Goal: Transaction & Acquisition: Download file/media

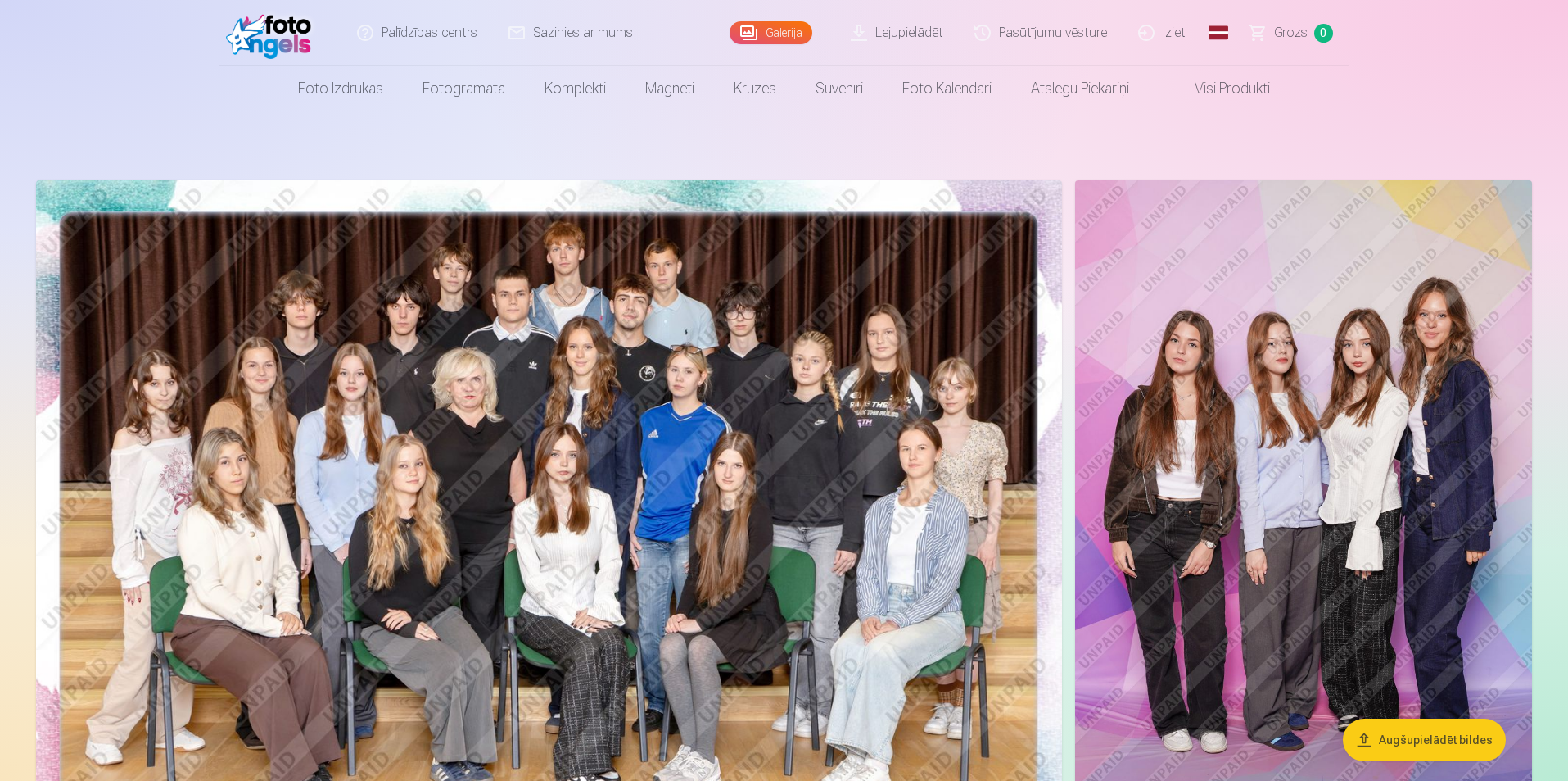
click at [883, 36] on link "Lejupielādēt" at bounding box center [898, 32] width 123 height 65
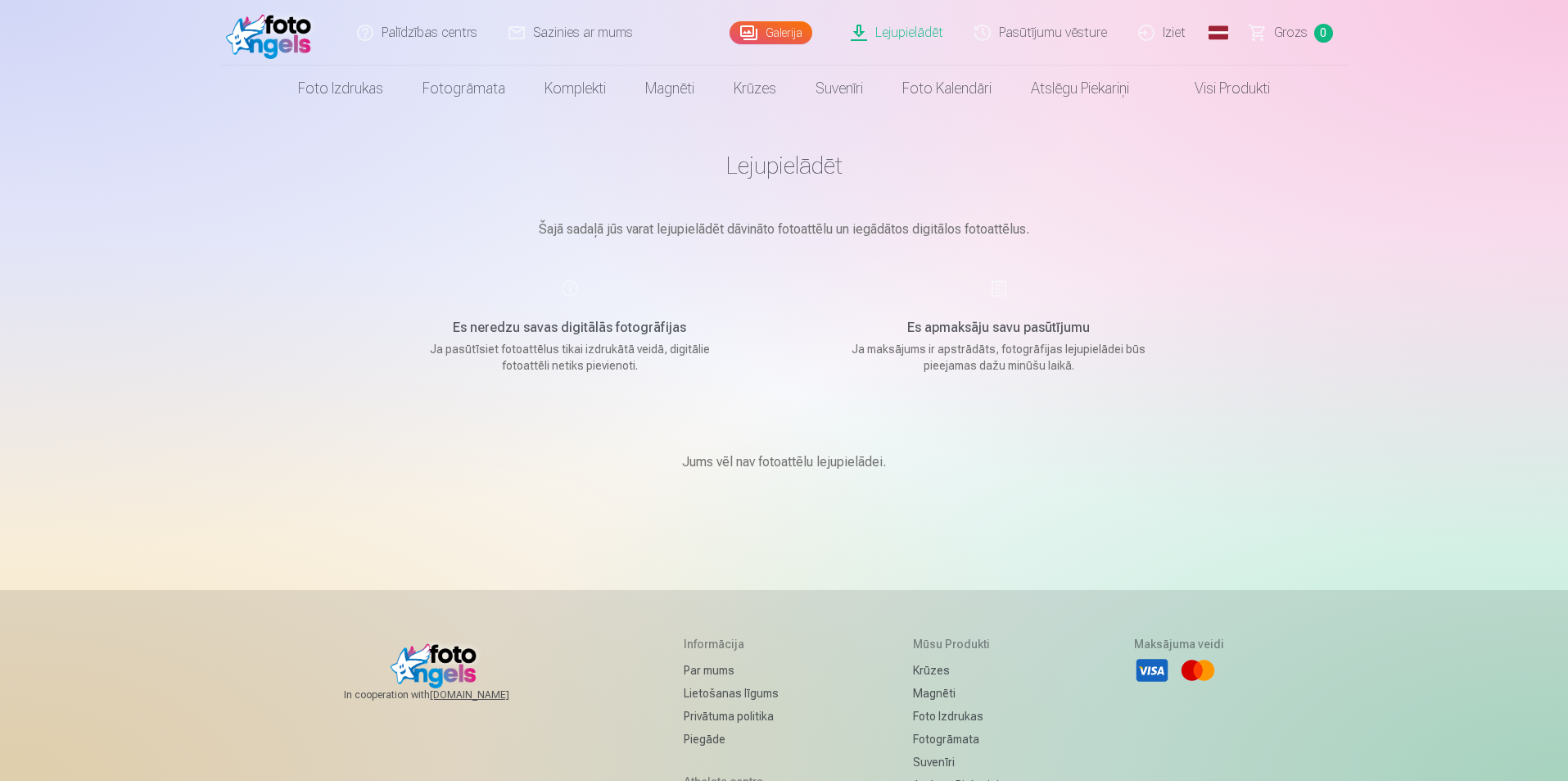
click at [759, 27] on link "Galerija" at bounding box center [771, 32] width 83 height 23
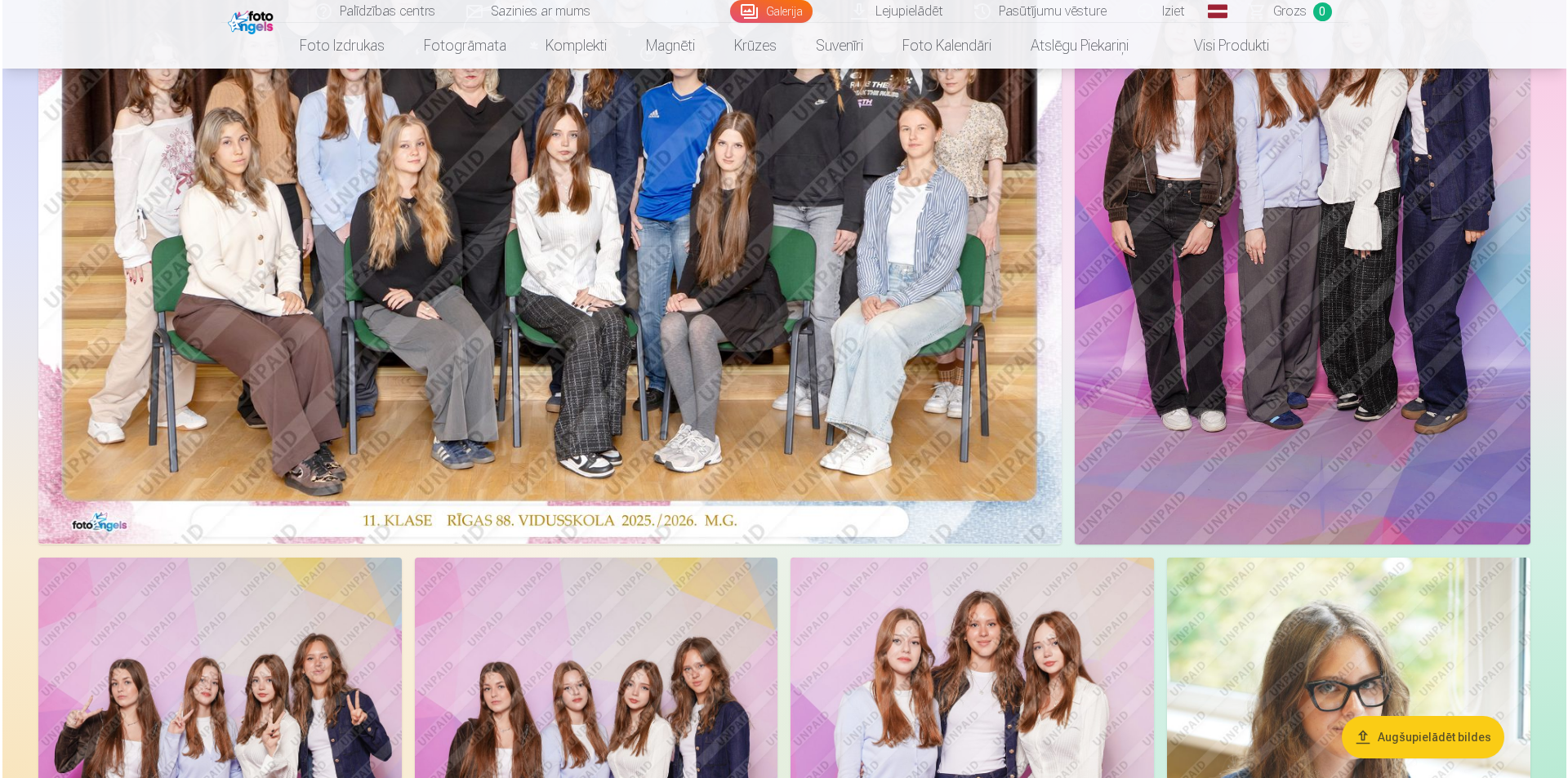
scroll to position [327, 0]
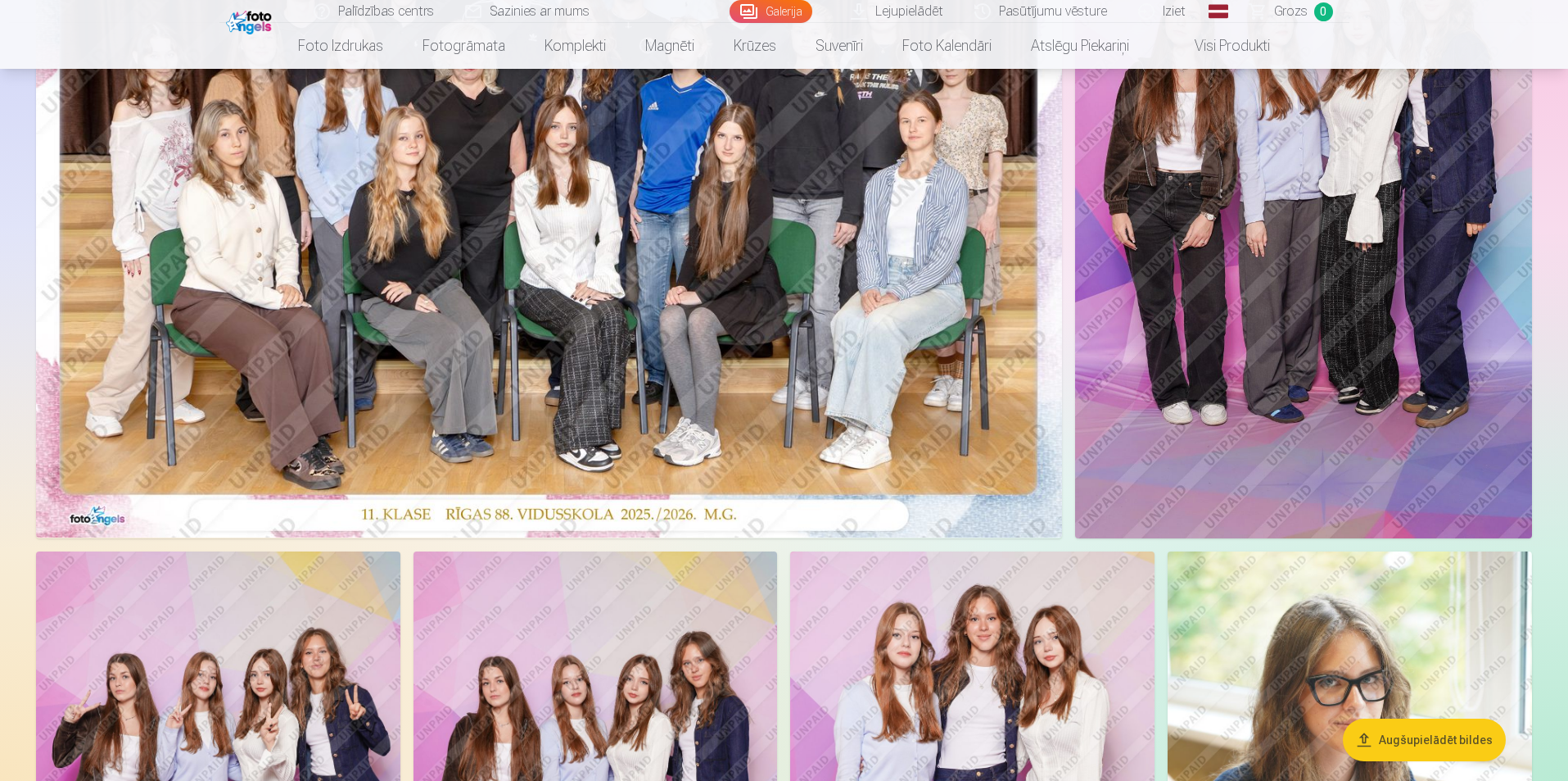
click at [585, 355] on img at bounding box center [549, 195] width 1026 height 685
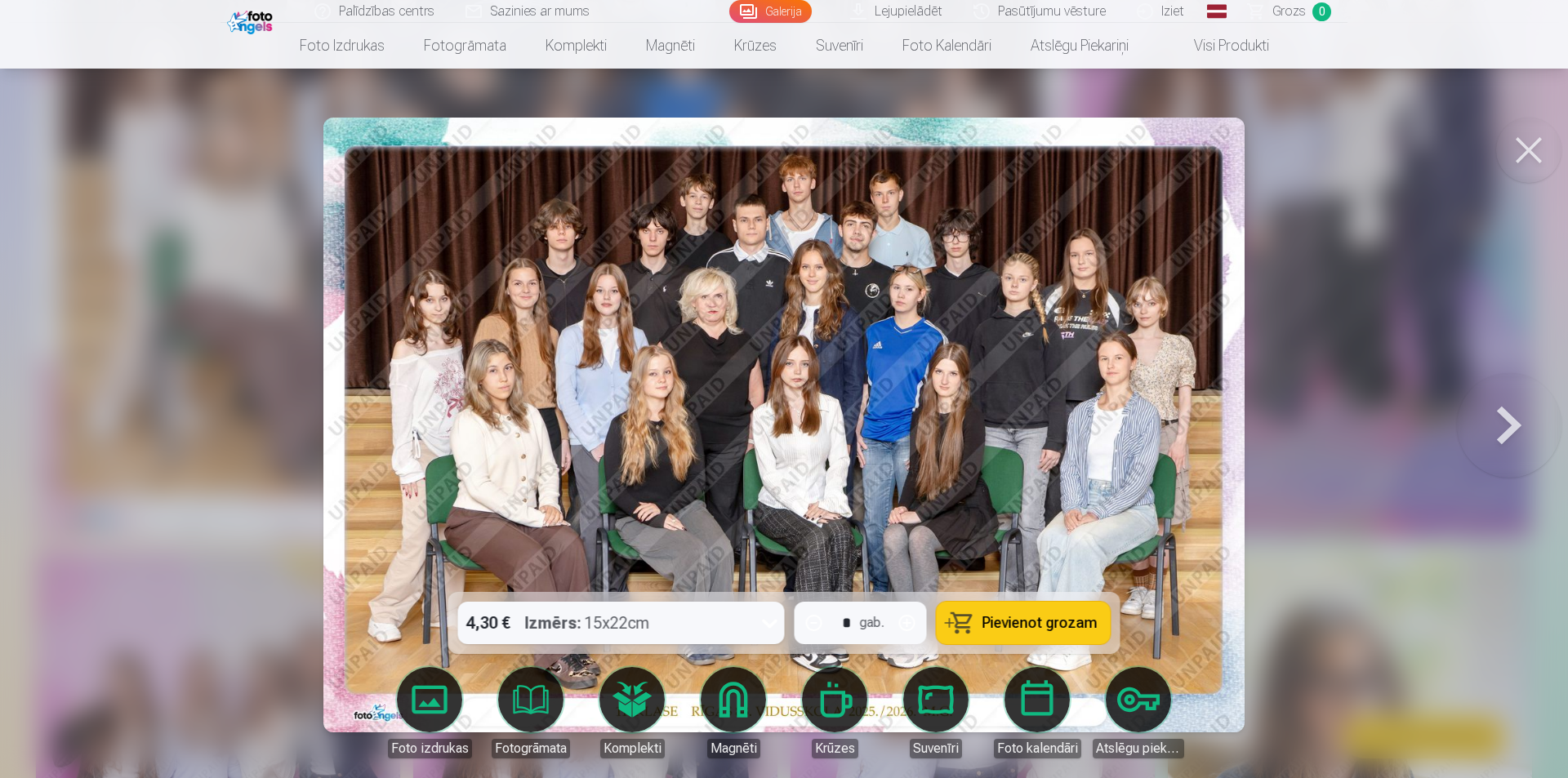
click at [890, 8] on link "Lejupielādēt" at bounding box center [897, 11] width 123 height 23
